Goal: Transaction & Acquisition: Purchase product/service

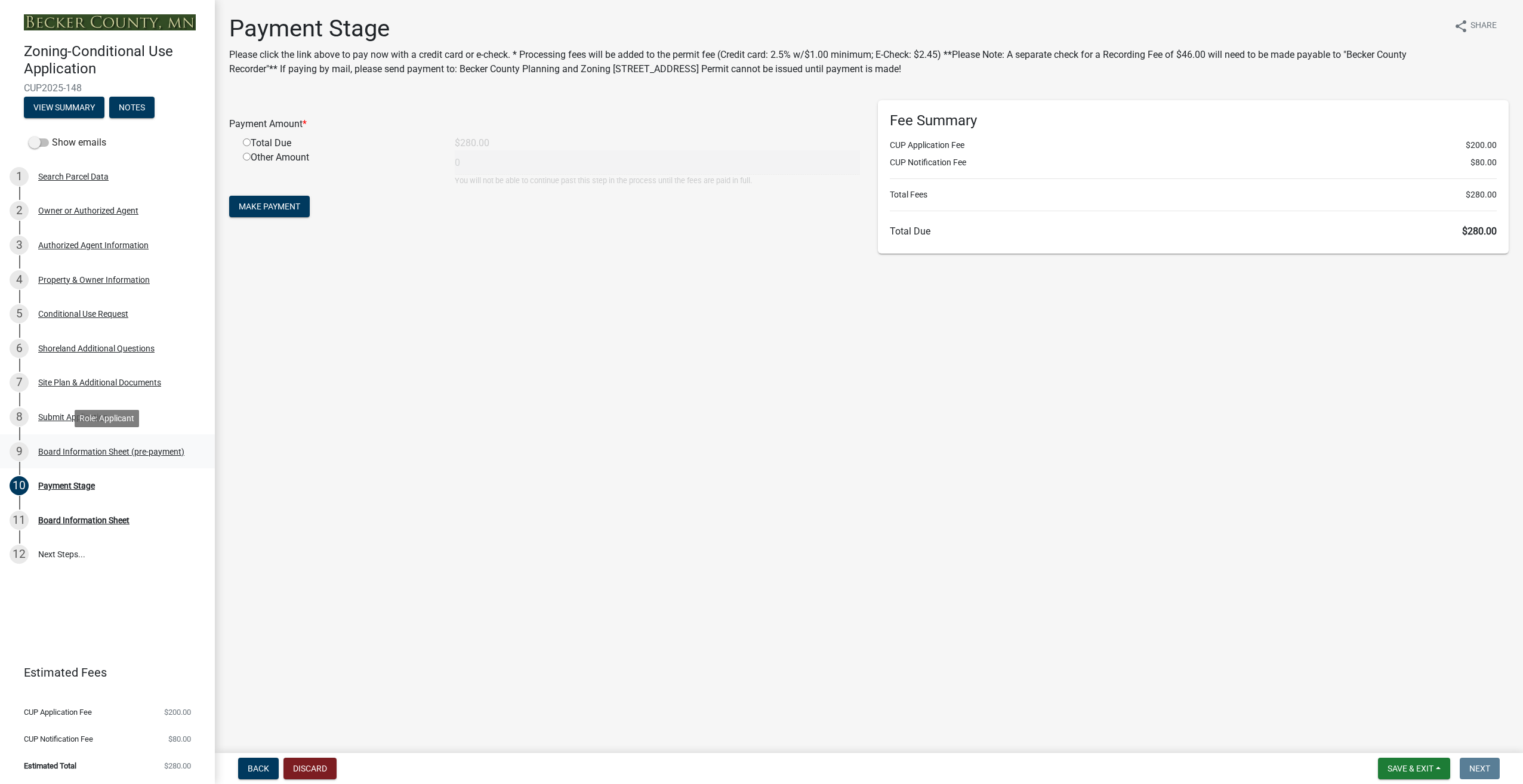
click at [99, 453] on div "Board Information Sheet (pre-payment)" at bounding box center [112, 452] width 146 height 9
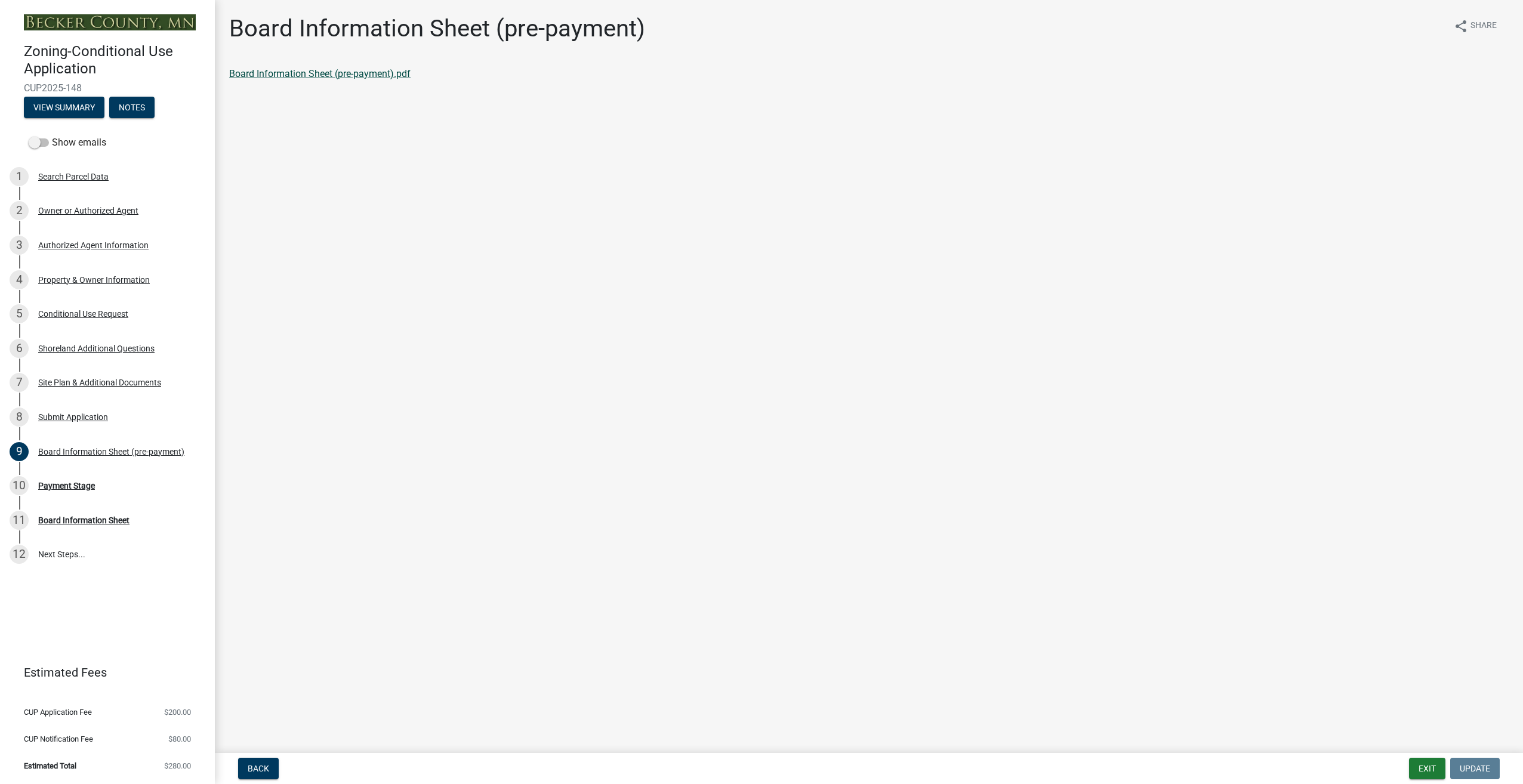
click at [333, 75] on link "Board Information Sheet (pre-payment).pdf" at bounding box center [319, 73] width 181 height 11
click at [76, 521] on div "Board Information Sheet" at bounding box center [84, 521] width 91 height 9
click at [62, 489] on div "Payment Stage" at bounding box center [67, 485] width 57 height 9
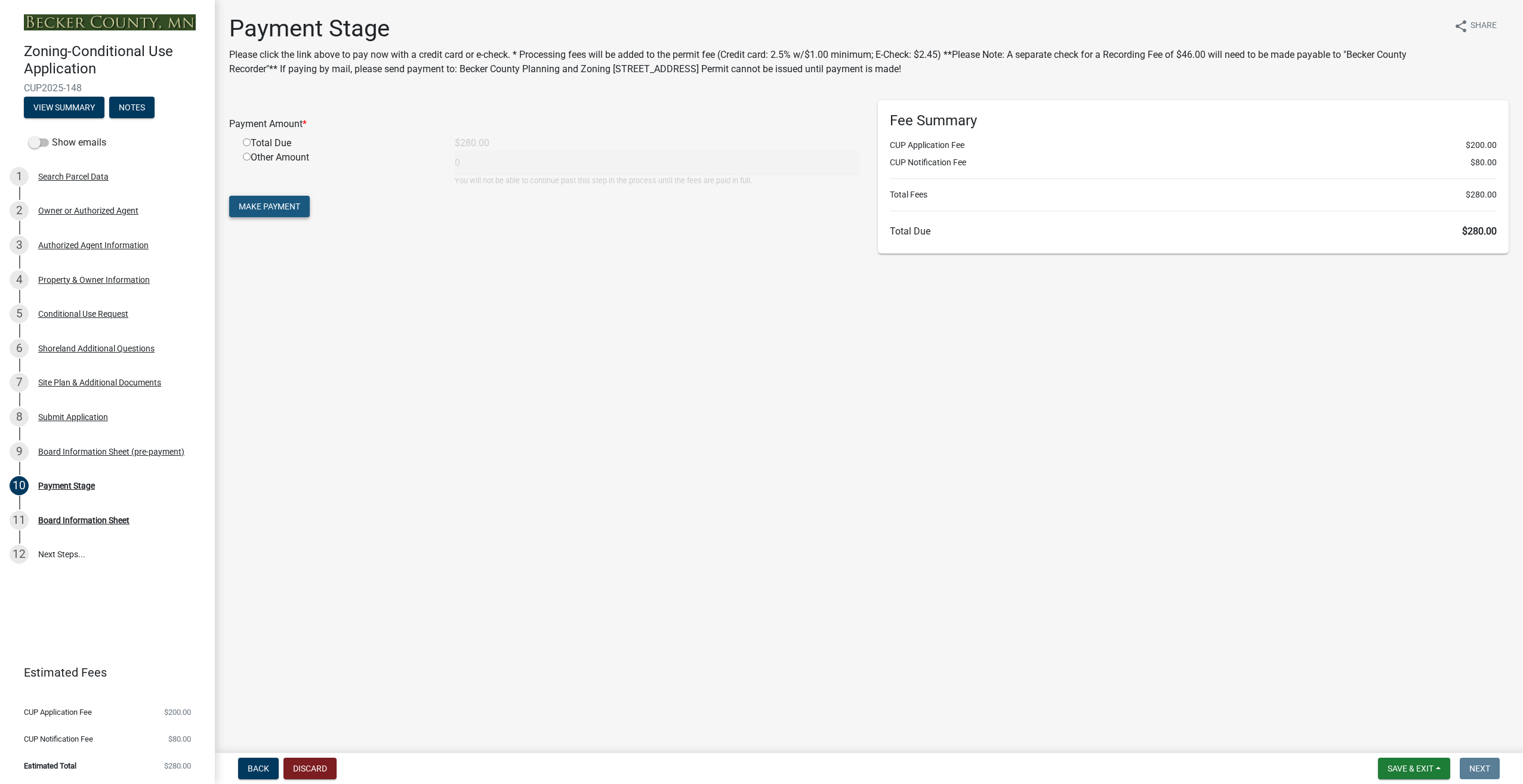
click at [280, 208] on span "Make Payment" at bounding box center [269, 206] width 62 height 9
click at [248, 156] on input "radio" at bounding box center [246, 156] width 8 height 8
radio input "true"
type input "280"
click at [281, 208] on span "Make Payment" at bounding box center [269, 206] width 62 height 9
